Goal: Information Seeking & Learning: Learn about a topic

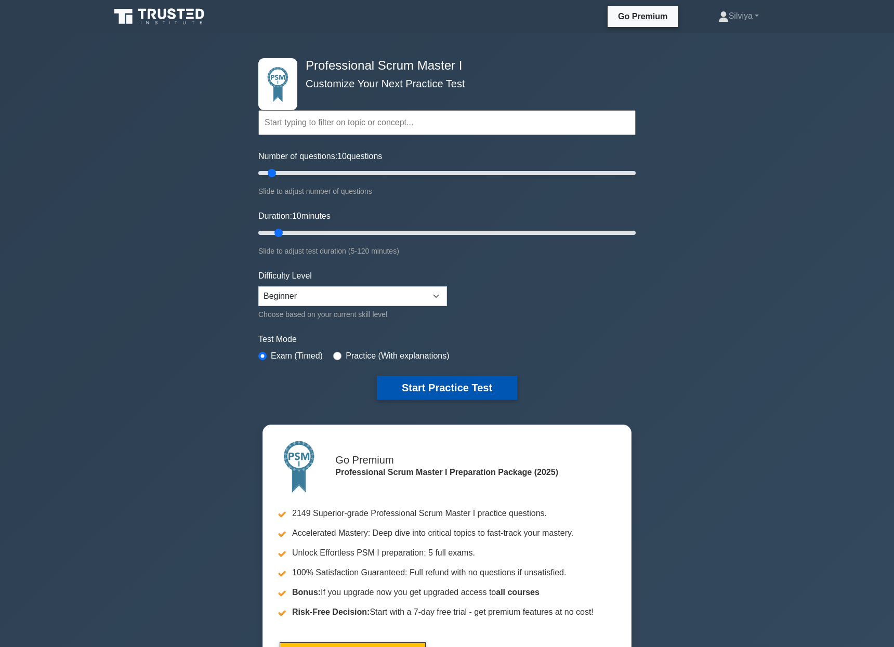
click at [477, 386] on button "Start Practice Test" at bounding box center [447, 388] width 140 height 24
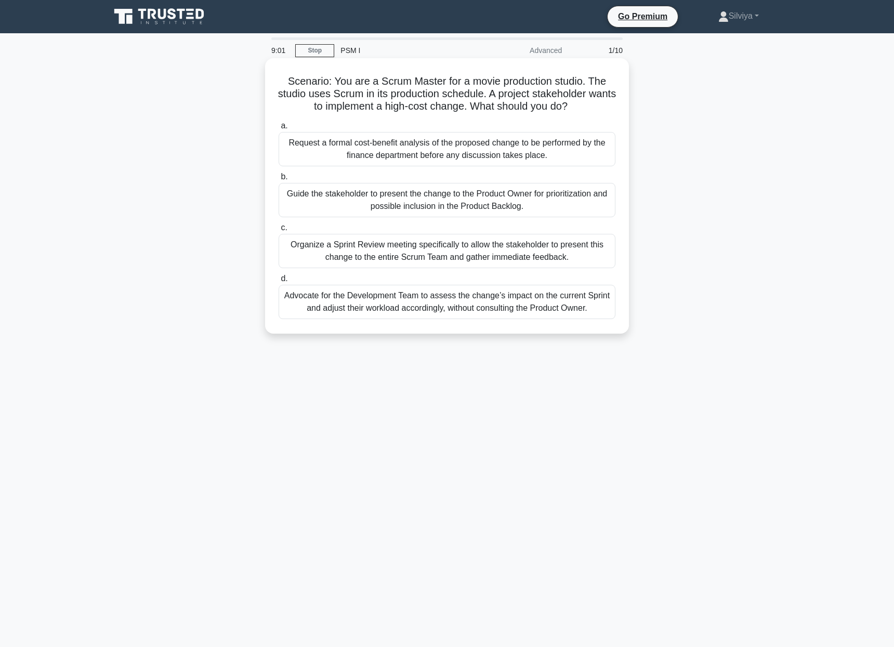
click at [485, 207] on div "Guide the stakeholder to present the change to the Product Owner for prioritiza…" at bounding box center [447, 200] width 337 height 34
click at [279, 180] on input "b. Guide the stakeholder to present the change to the Product Owner for priorit…" at bounding box center [279, 177] width 0 height 7
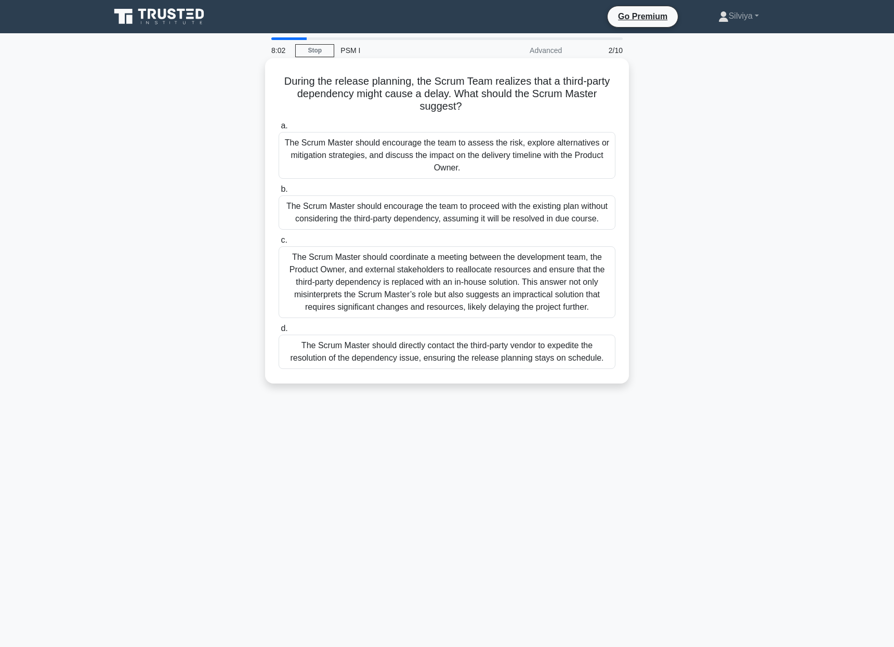
click at [520, 163] on div "The Scrum Master should encourage the team to assess the risk, explore alternat…" at bounding box center [447, 155] width 337 height 47
click at [279, 129] on input "a. The Scrum Master should encourage the team to assess the risk, explore alter…" at bounding box center [279, 126] width 0 height 7
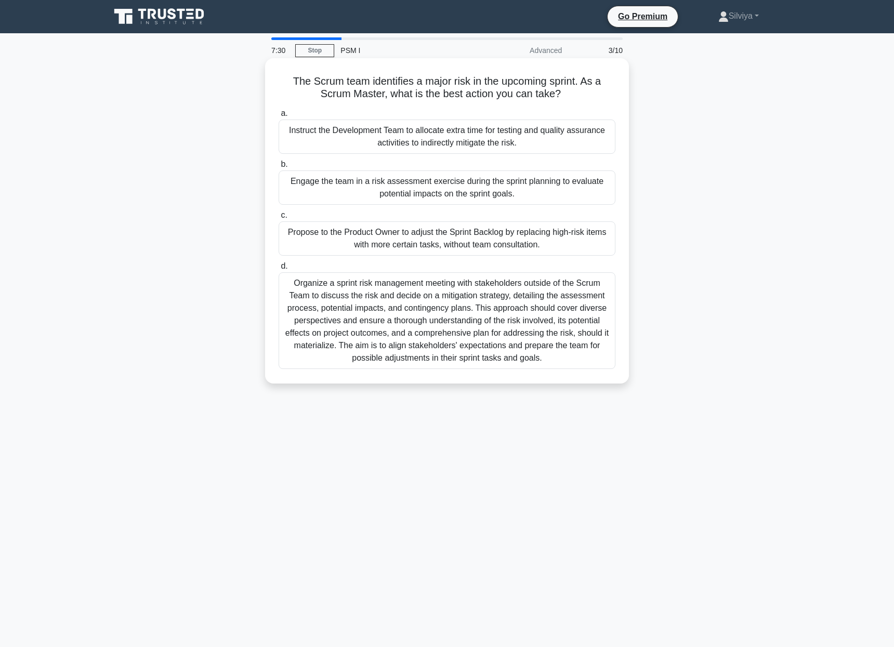
click at [536, 137] on div "Instruct the Development Team to allocate extra time for testing and quality as…" at bounding box center [447, 137] width 337 height 34
click at [279, 117] on input "a. Instruct the Development Team to allocate extra time for testing and quality…" at bounding box center [279, 113] width 0 height 7
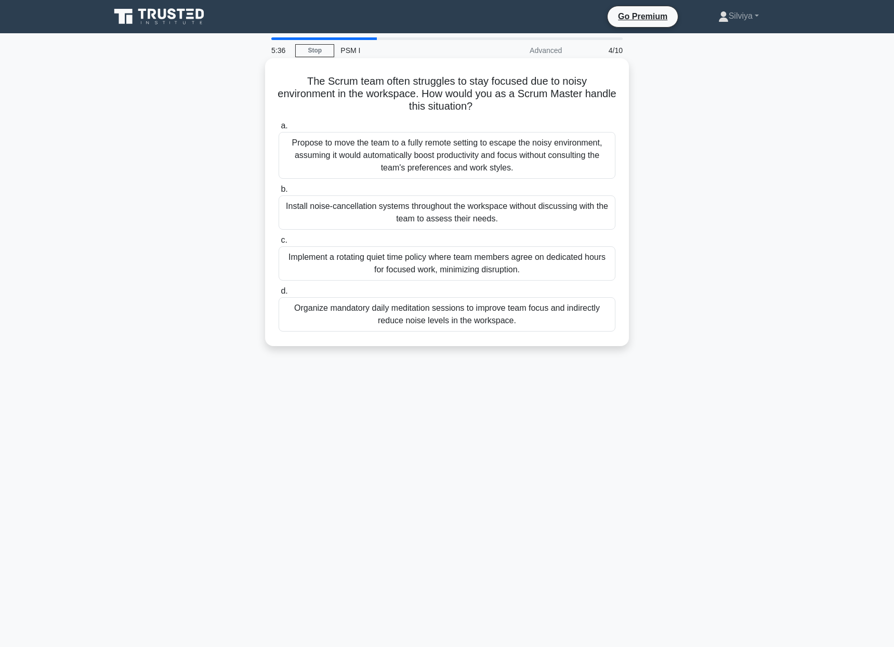
click at [476, 263] on div "Implement a rotating quiet time policy where team members agree on dedicated ho…" at bounding box center [447, 263] width 337 height 34
click at [279, 244] on input "c. Implement a rotating quiet time policy where team members agree on dedicated…" at bounding box center [279, 240] width 0 height 7
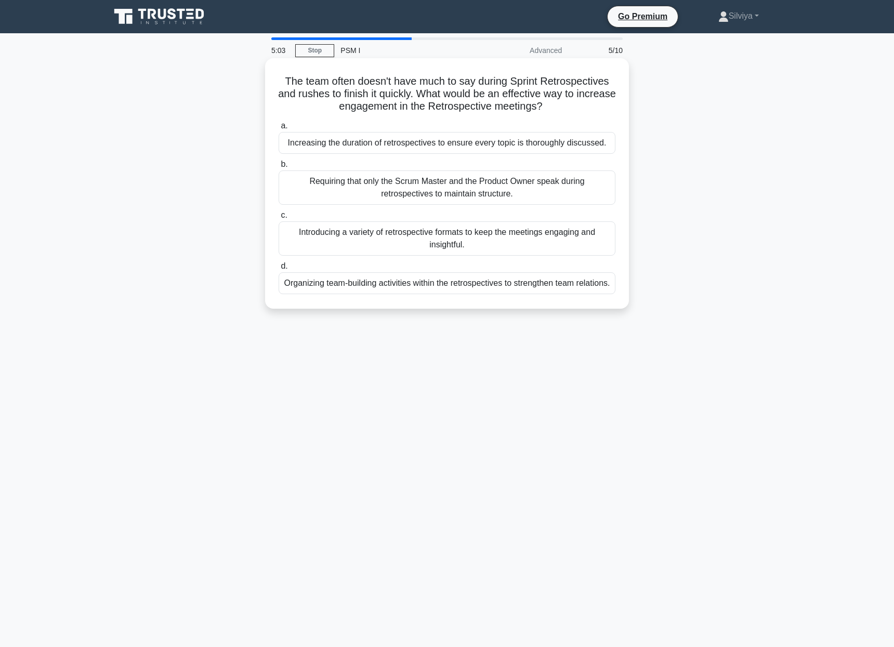
click at [536, 236] on div "Introducing a variety of retrospective formats to keep the meetings engaging an…" at bounding box center [447, 238] width 337 height 34
click at [279, 219] on input "c. Introducing a variety of retrospective formats to keep the meetings engaging…" at bounding box center [279, 215] width 0 height 7
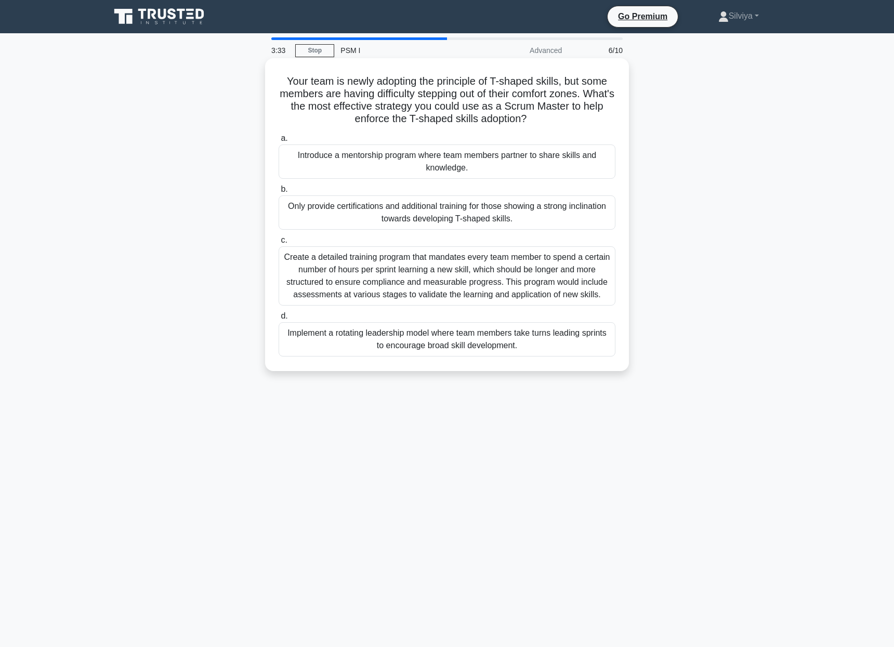
click at [477, 155] on div "Introduce a mentorship program where team members partner to share skills and k…" at bounding box center [447, 161] width 337 height 34
click at [279, 142] on input "a. Introduce a mentorship program where team members partner to share skills an…" at bounding box center [279, 138] width 0 height 7
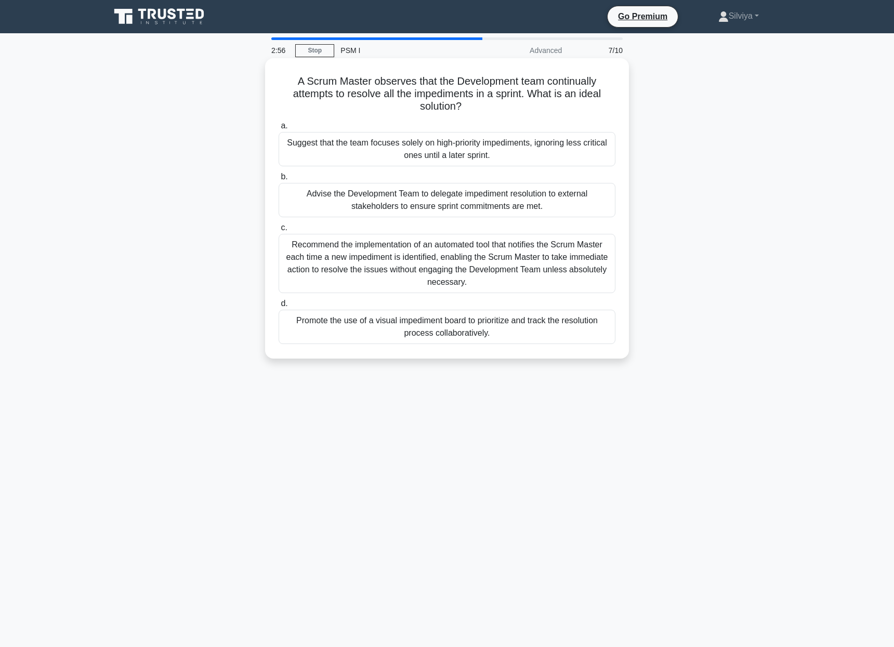
click at [501, 333] on div "Promote the use of a visual impediment board to prioritize and track the resolu…" at bounding box center [447, 327] width 337 height 34
click at [279, 307] on input "d. Promote the use of a visual impediment board to prioritize and track the res…" at bounding box center [279, 303] width 0 height 7
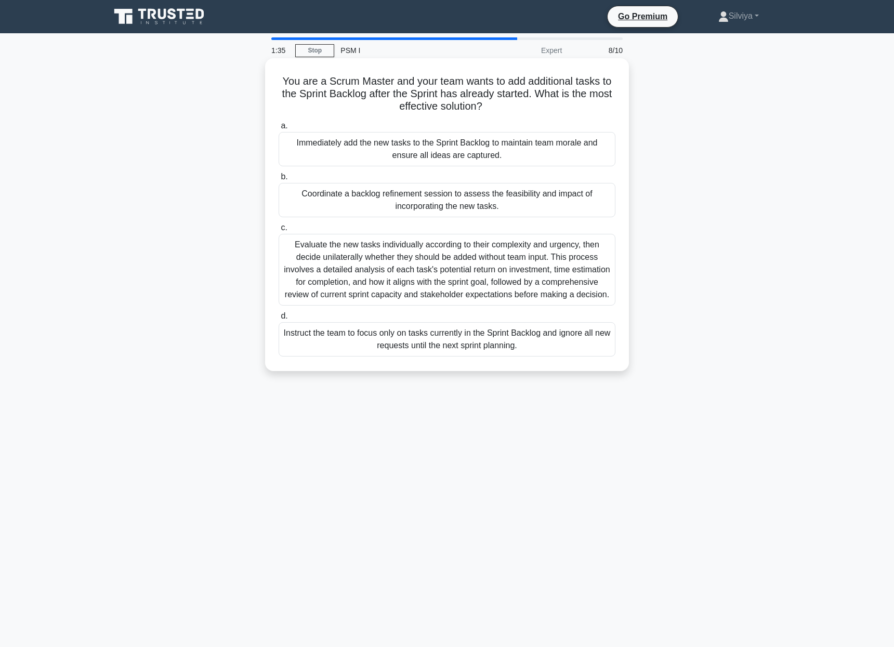
click at [367, 203] on div "Coordinate a backlog refinement session to assess the feasibility and impact of…" at bounding box center [447, 200] width 337 height 34
click at [279, 180] on input "b. Coordinate a backlog refinement session to assess the feasibility and impact…" at bounding box center [279, 177] width 0 height 7
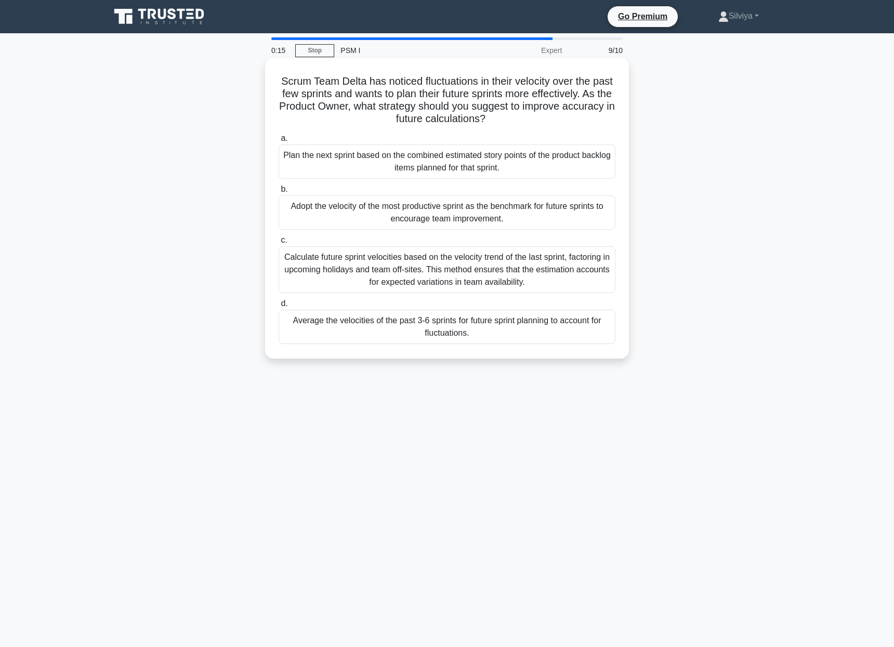
click at [487, 273] on div "Calculate future sprint velocities based on the velocity trend of the last spri…" at bounding box center [447, 269] width 337 height 47
click at [279, 244] on input "c. Calculate future sprint velocities based on the velocity trend of the last s…" at bounding box center [279, 240] width 0 height 7
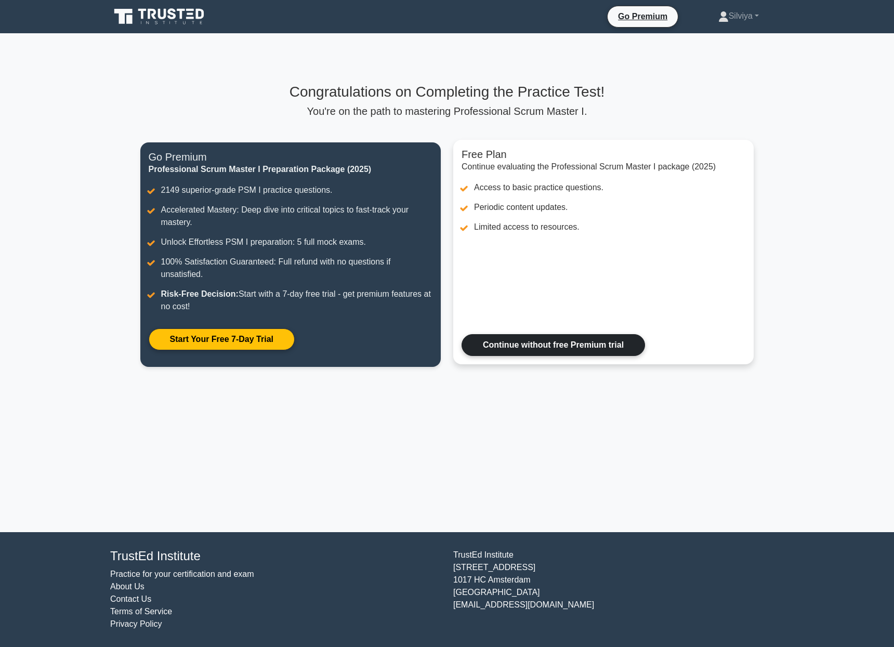
click at [519, 341] on link "Continue without free Premium trial" at bounding box center [552, 345] width 183 height 22
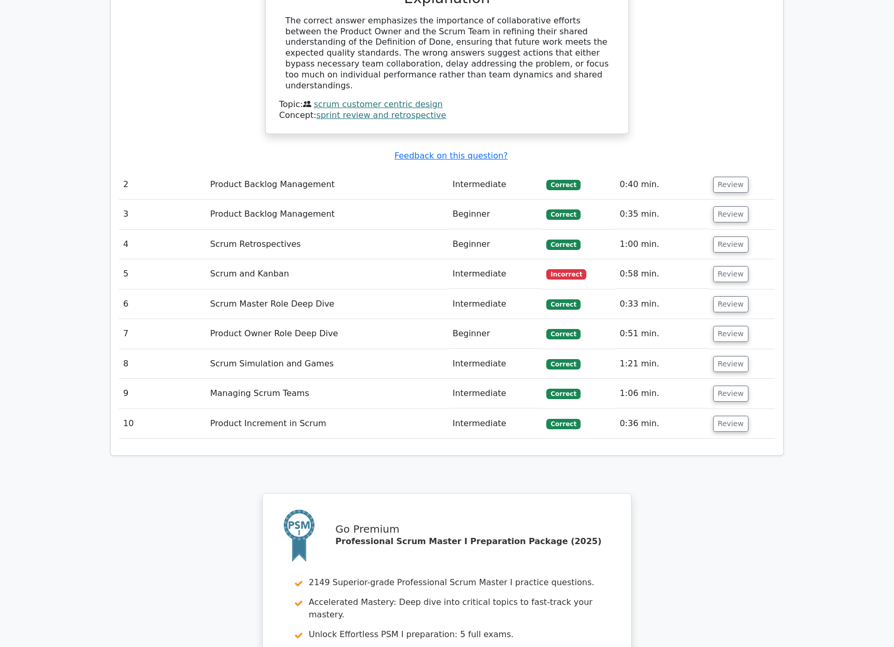
scroll to position [1336, 0]
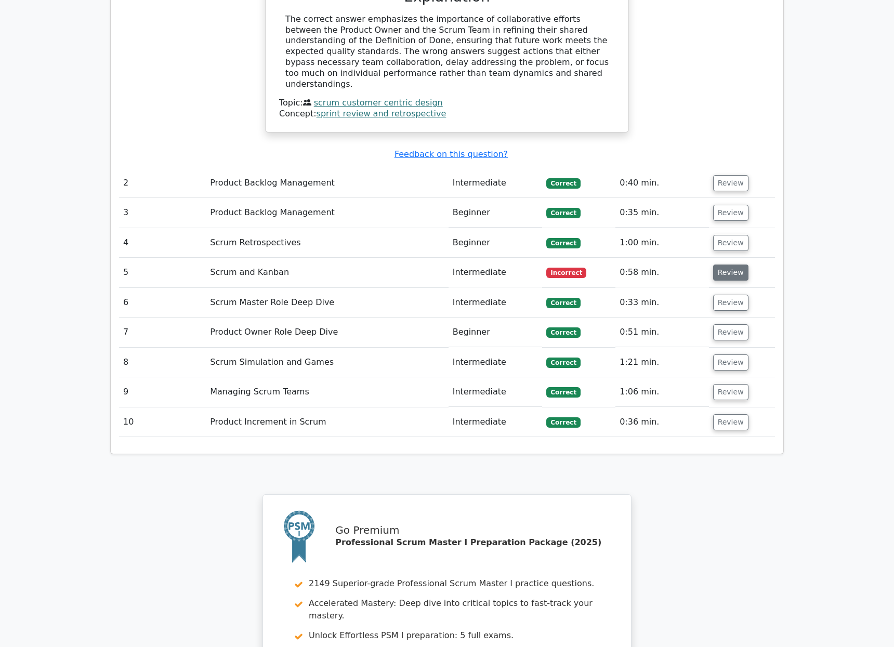
click at [720, 265] on button "Review" at bounding box center [730, 273] width 35 height 16
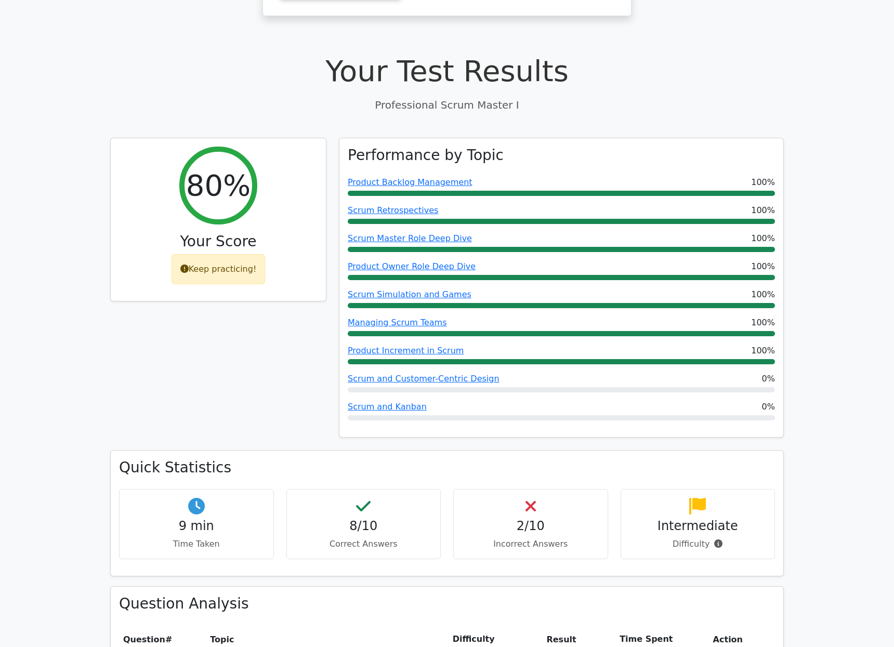
scroll to position [309, 0]
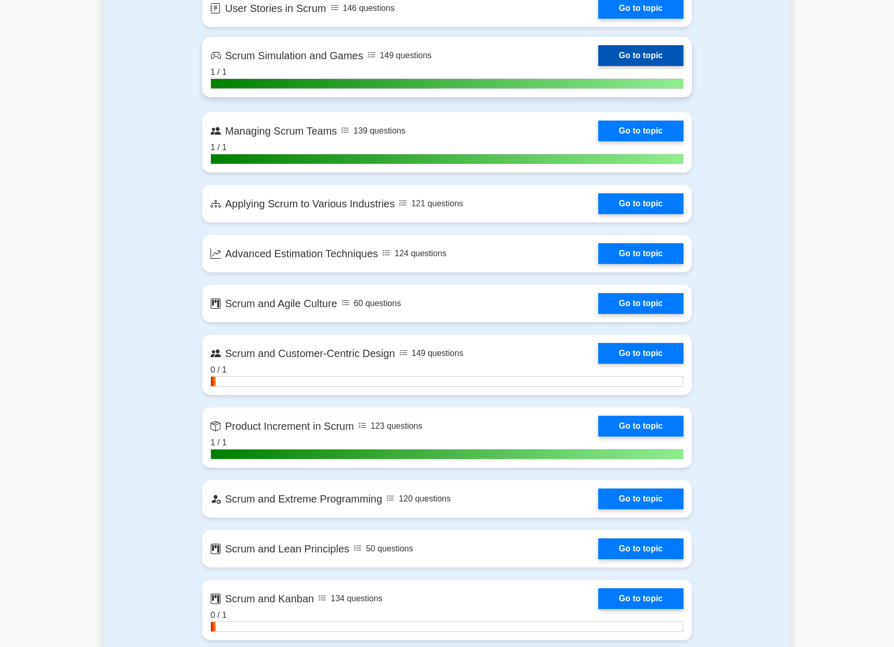
scroll to position [1787, 0]
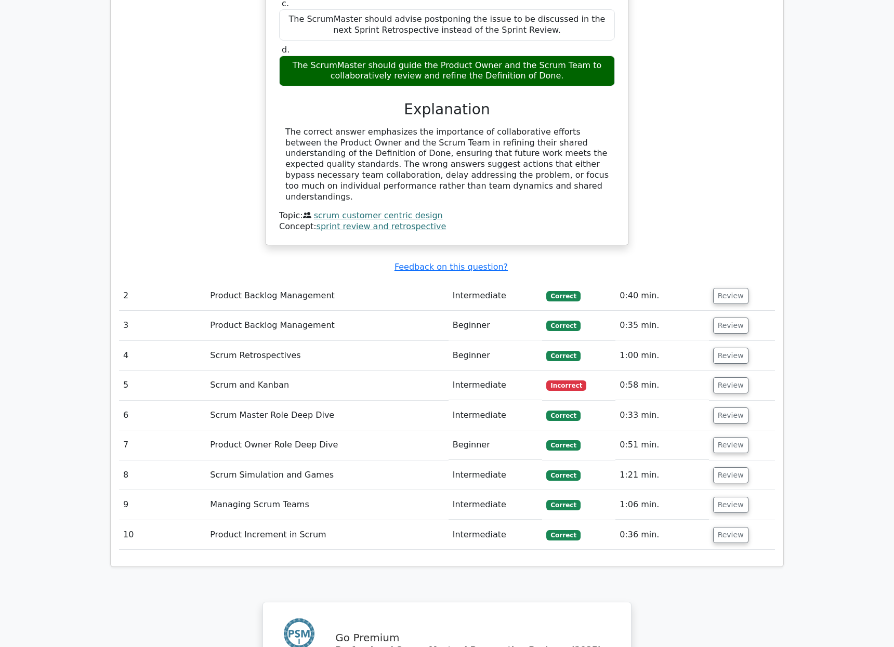
scroll to position [1210, 0]
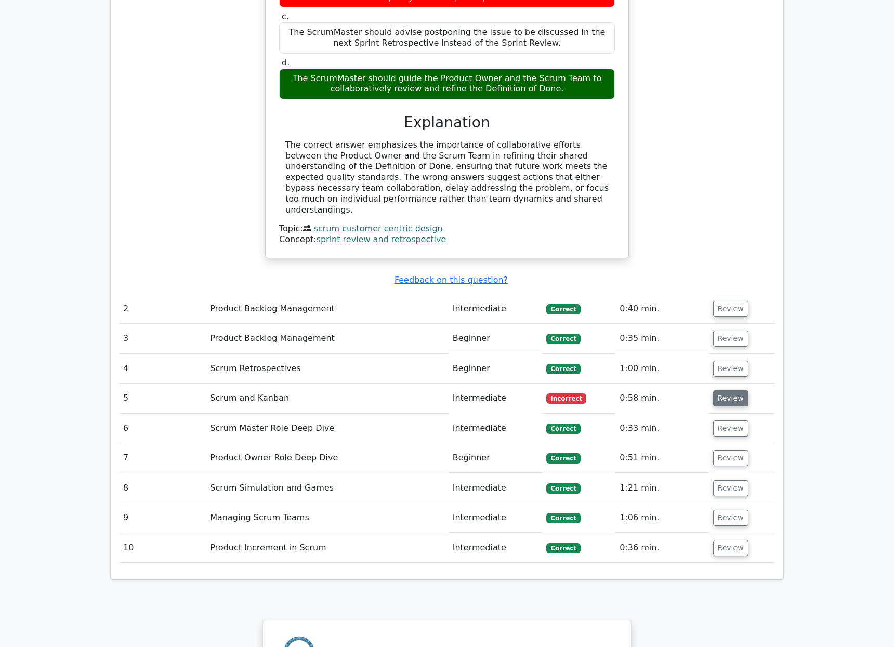
click at [726, 390] on button "Review" at bounding box center [730, 398] width 35 height 16
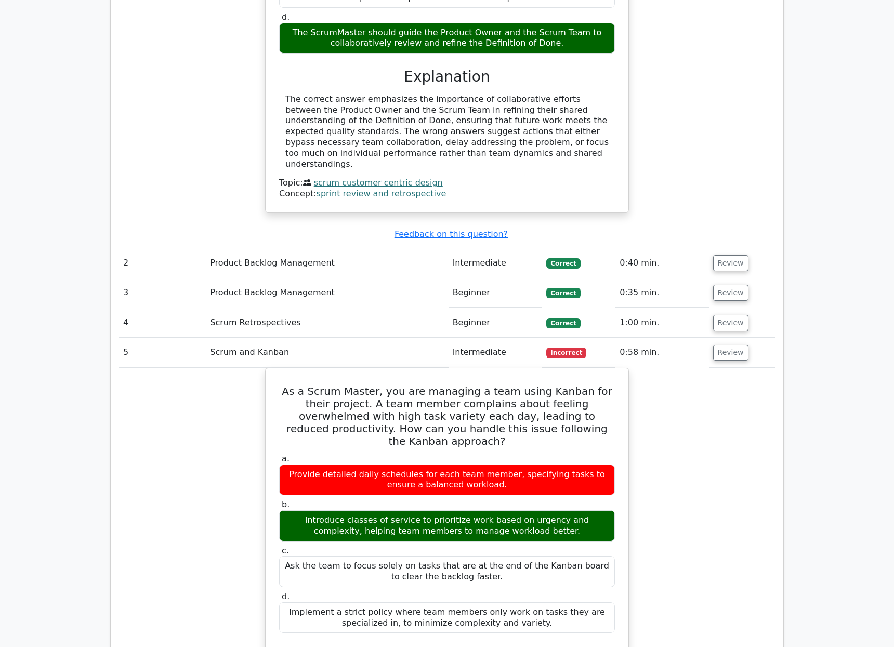
scroll to position [1281, 0]
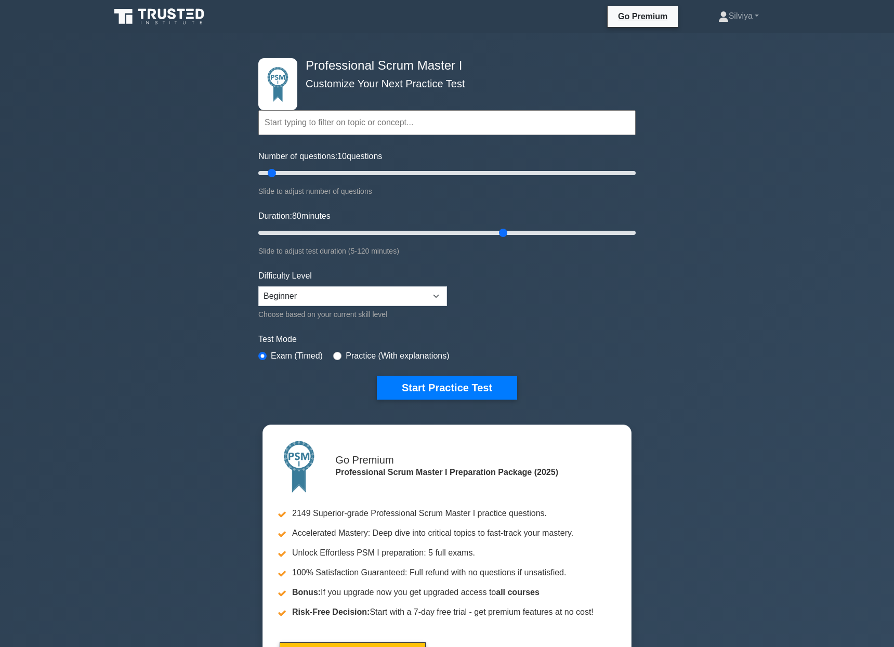
type input "80"
drag, startPoint x: 281, startPoint y: 234, endPoint x: 508, endPoint y: 232, distance: 227.1
click at [509, 232] on input "Duration: 80 minutes" at bounding box center [446, 233] width 377 height 12
drag, startPoint x: 273, startPoint y: 173, endPoint x: 362, endPoint y: 169, distance: 89.4
type input "60"
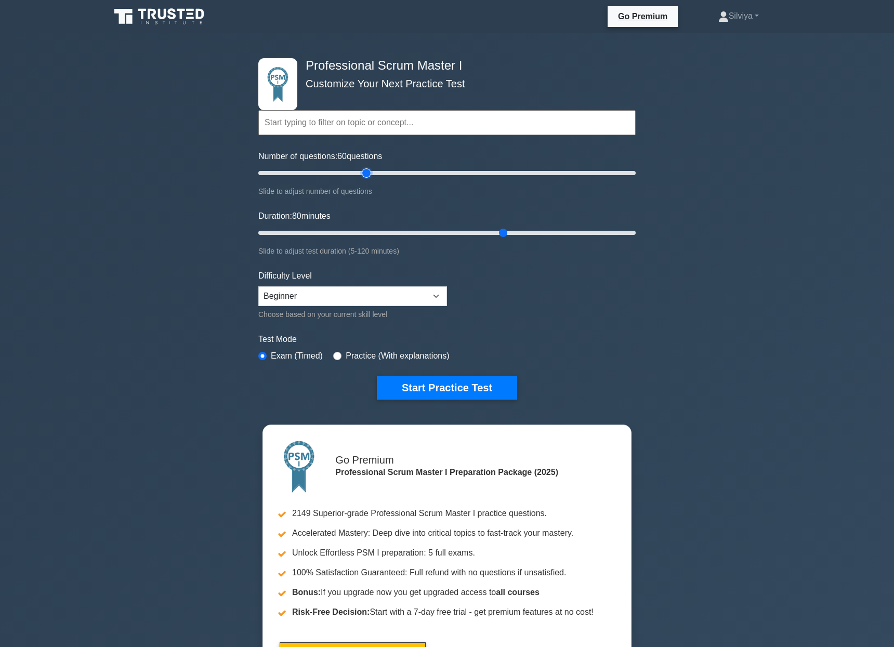
click at [362, 169] on input "Number of questions: 60 questions" at bounding box center [446, 173] width 377 height 12
click at [548, 327] on form "Topics Scrum Framework Fundamentals Scrum Artifacts Scrum Events Scrum Roles Sc…" at bounding box center [446, 235] width 377 height 328
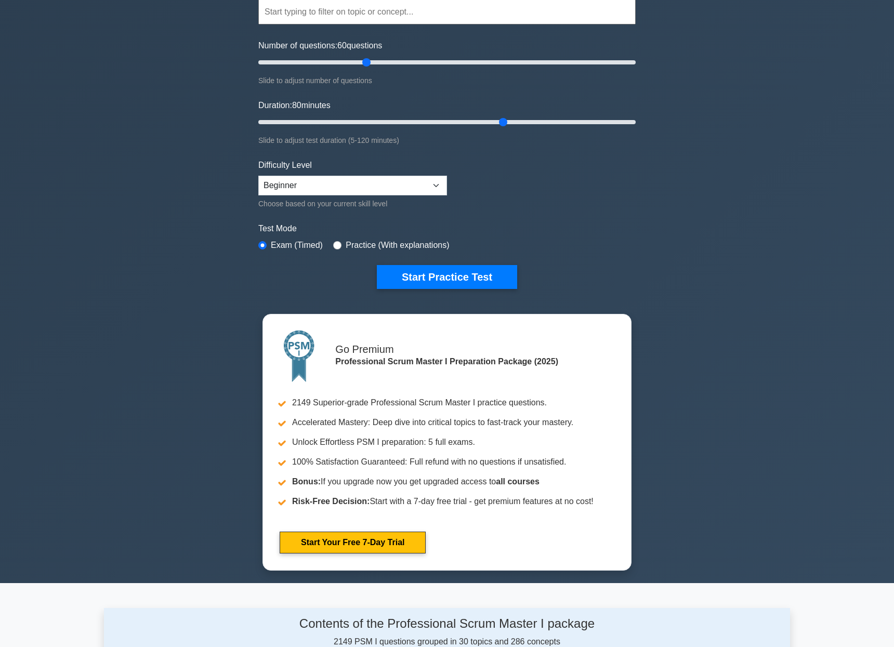
scroll to position [109, 0]
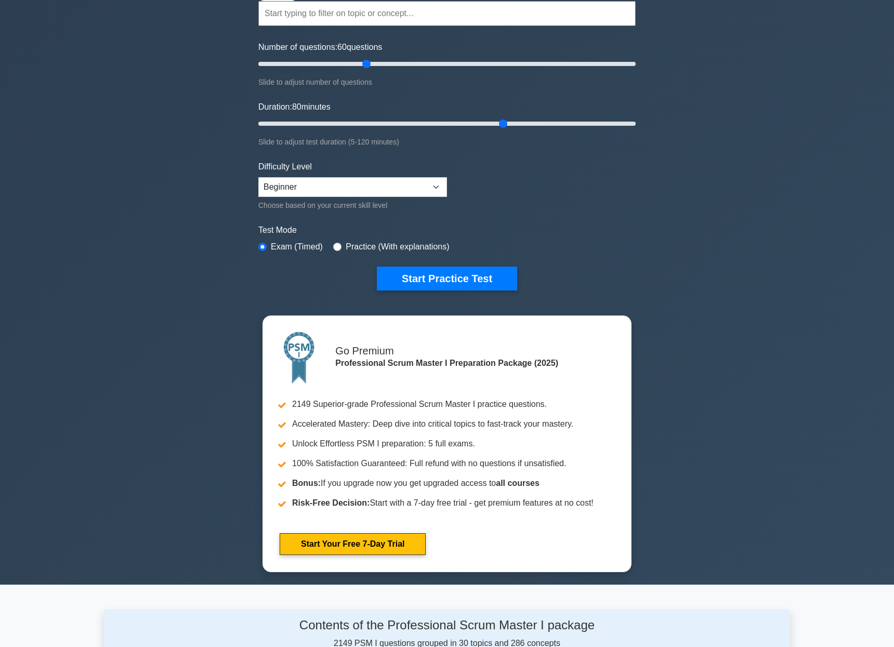
click at [337, 250] on div "Practice (With explanations)" at bounding box center [391, 247] width 116 height 12
click at [338, 245] on input "radio" at bounding box center [337, 247] width 8 height 8
radio input "true"
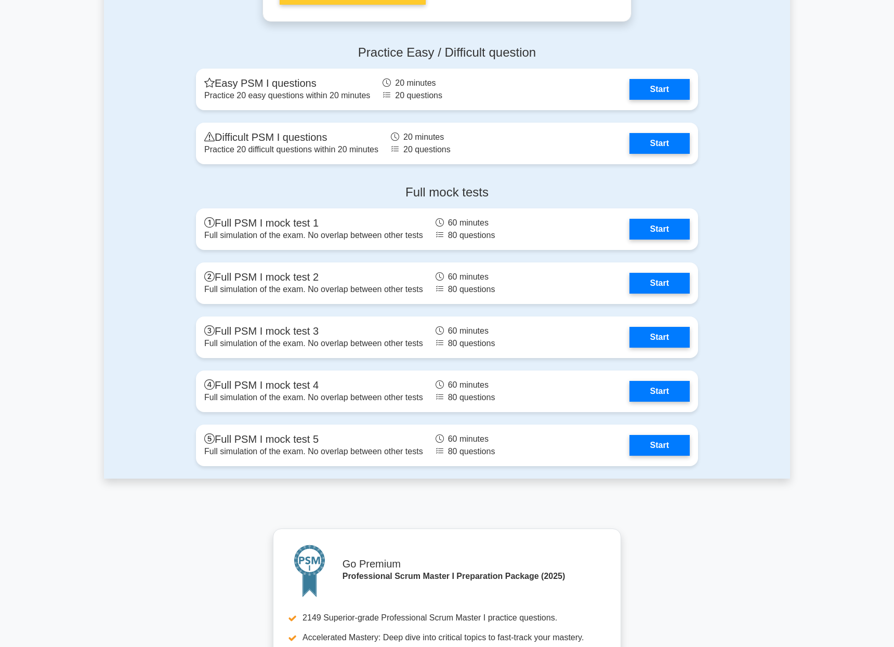
scroll to position [3060, 0]
